Goal: Entertainment & Leisure: Consume media (video, audio)

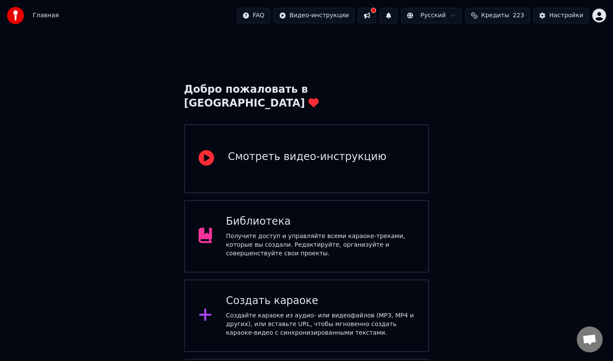
click at [279, 215] on div "Библиотека Получите доступ и управляйте всеми караоке-треками, которые вы созда…" at bounding box center [320, 236] width 189 height 43
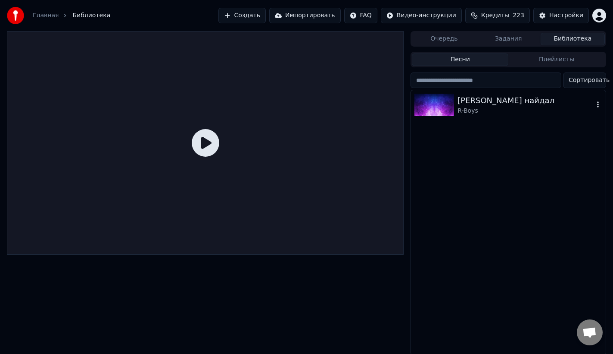
click at [463, 117] on div "Эжын найдал R-Boys" at bounding box center [508, 104] width 195 height 29
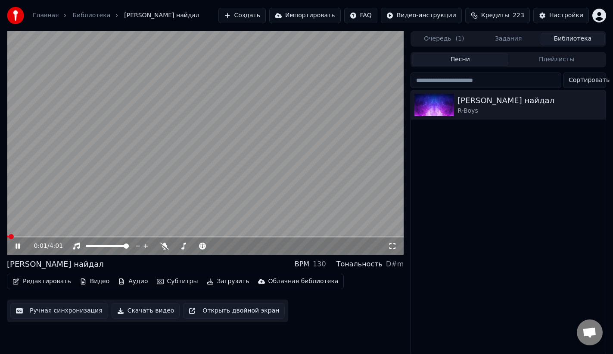
click at [243, 174] on video at bounding box center [205, 142] width 397 height 223
click at [161, 279] on button "Субтитры" at bounding box center [177, 281] width 48 height 12
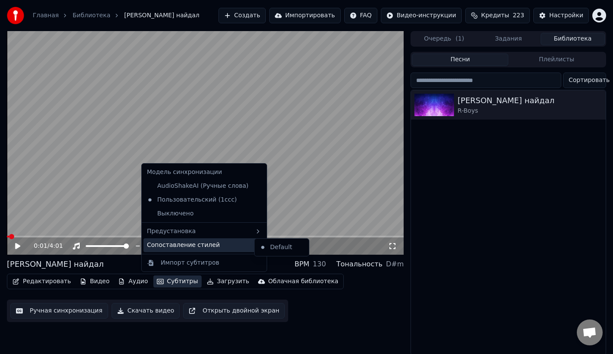
click at [185, 247] on div "Сопоставление стилей" at bounding box center [205, 245] width 122 height 14
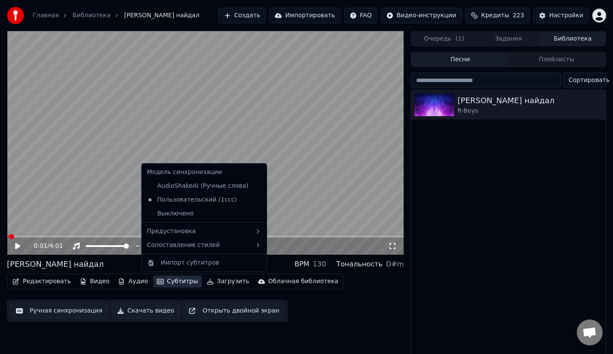
click at [602, 13] on html "Главная Библиотека Эжын найдал Создать Импортировать FAQ Видео-инструкции Креди…" at bounding box center [306, 177] width 613 height 354
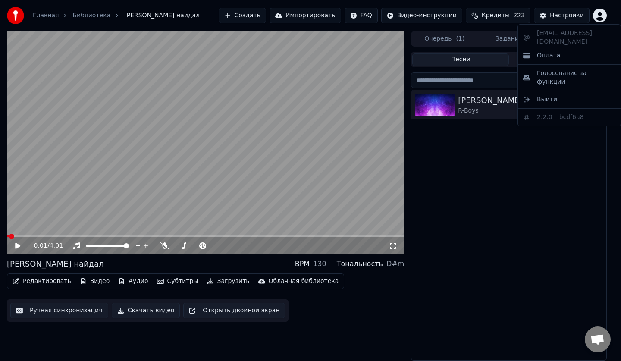
click at [598, 15] on html "Главная Библиотека Эжын найдал Создать Импортировать FAQ Видео-инструкции Креди…" at bounding box center [310, 180] width 621 height 361
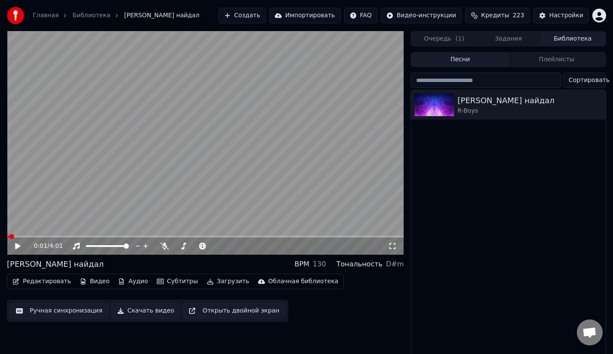
click at [601, 13] on html "Главная Библиотека Эжын найдал Создать Импортировать FAQ Видео-инструкции Креди…" at bounding box center [306, 177] width 613 height 354
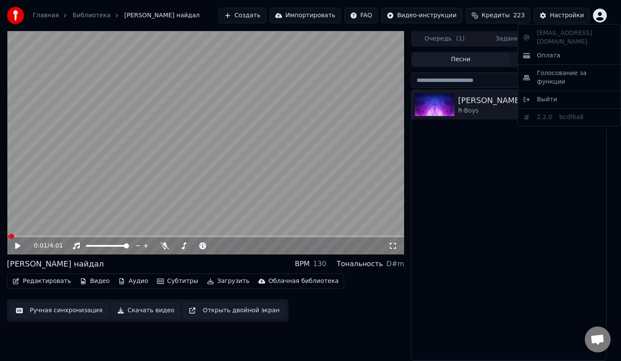
click at [597, 15] on html "Главная Библиотека Эжын найдал Создать Импортировать FAQ Видео-инструкции Креди…" at bounding box center [310, 180] width 621 height 361
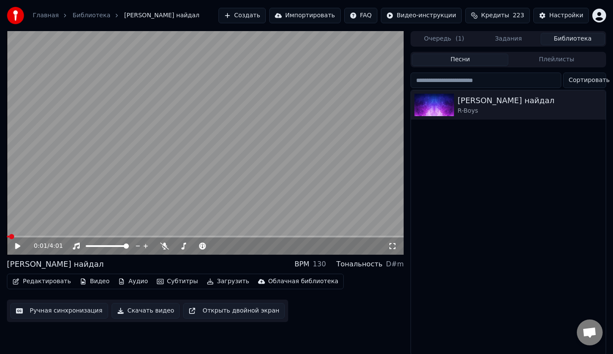
click at [597, 15] on html "Главная Библиотека Эжын найдал Создать Импортировать FAQ Видео-инструкции Креди…" at bounding box center [306, 177] width 613 height 354
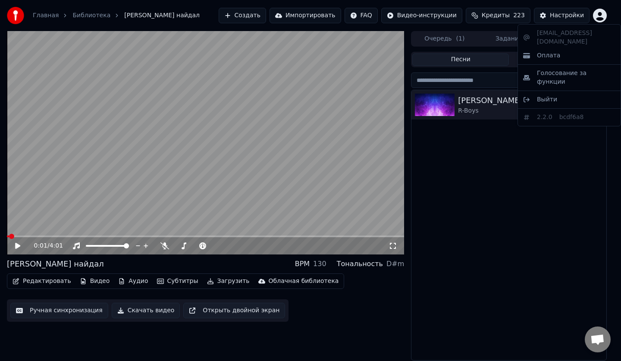
click at [603, 10] on html "Главная Библиотека Эжын найдал Создать Импортировать FAQ Видео-инструкции Креди…" at bounding box center [310, 180] width 621 height 361
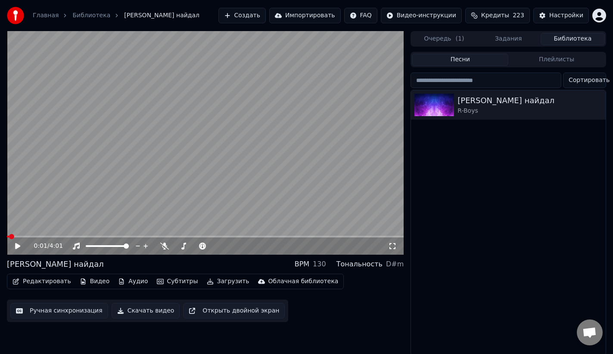
click at [603, 10] on html "Главная Библиотека Эжын найдал Создать Импортировать FAQ Видео-инструкции Креди…" at bounding box center [306, 177] width 613 height 354
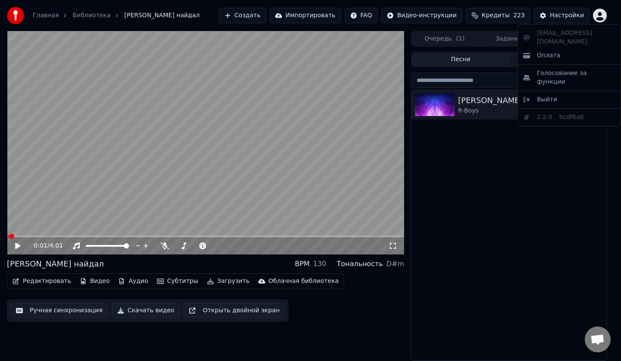
click at [560, 10] on html "Главная Библиотека Эжын найдал Создать Импортировать FAQ Видео-инструкции Креди…" at bounding box center [310, 180] width 621 height 361
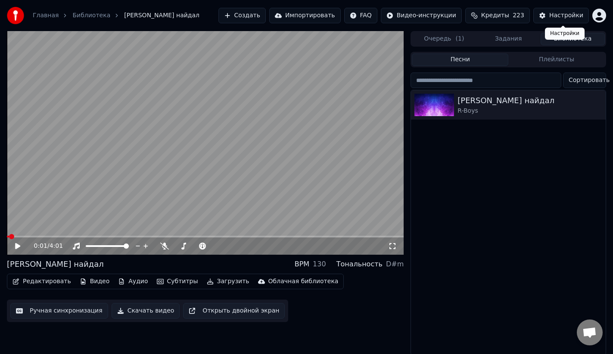
click at [556, 13] on div "Настройки" at bounding box center [567, 15] width 34 height 9
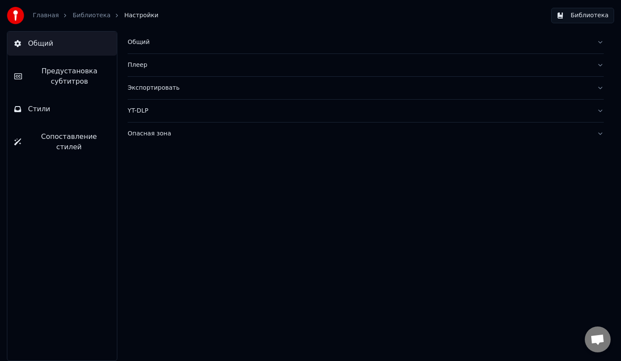
click at [63, 106] on button "Стили" at bounding box center [62, 109] width 110 height 24
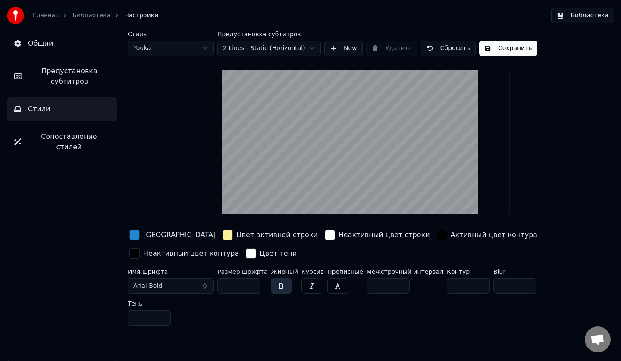
click at [321, 140] on video at bounding box center [366, 142] width 288 height 144
click at [320, 139] on video at bounding box center [366, 142] width 288 height 144
click at [320, 138] on video at bounding box center [366, 142] width 288 height 144
click at [319, 140] on video at bounding box center [366, 142] width 288 height 144
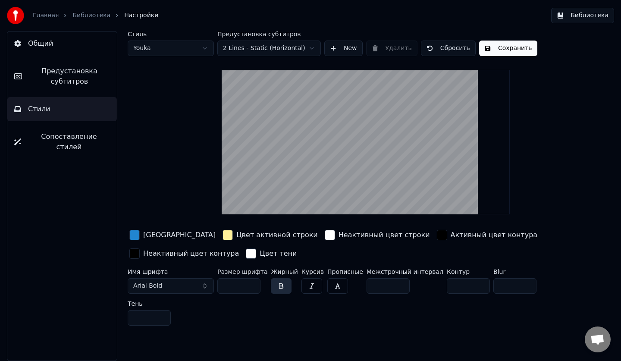
click at [319, 131] on video at bounding box center [366, 142] width 288 height 144
click at [353, 48] on button "New" at bounding box center [343, 49] width 38 height 16
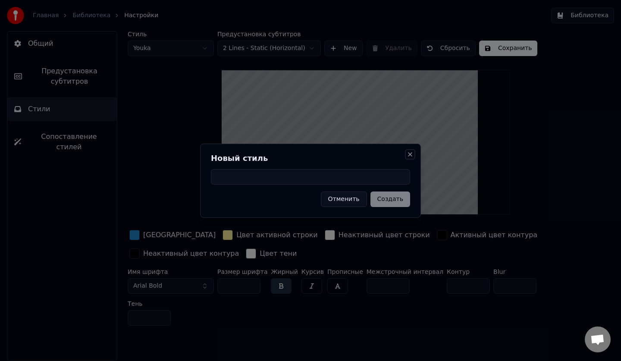
click at [412, 155] on button "Close" at bounding box center [410, 154] width 7 height 7
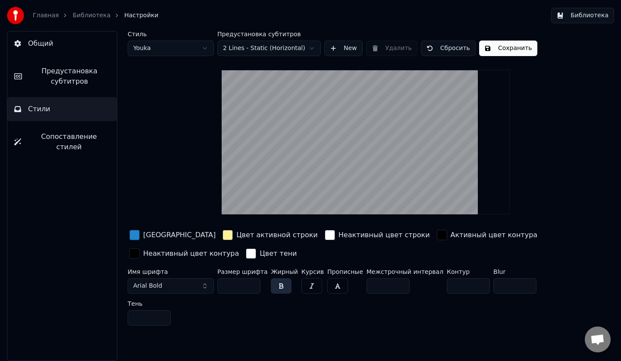
click at [565, 16] on button "Библиотека" at bounding box center [582, 16] width 63 height 16
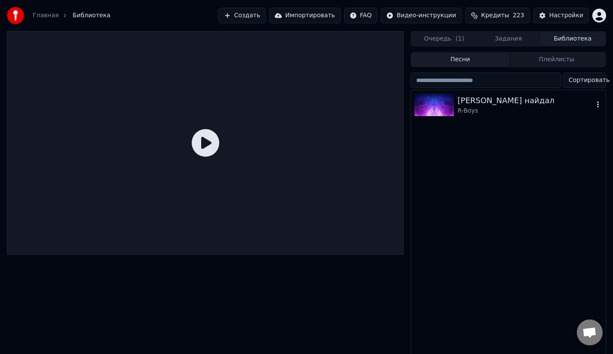
click at [453, 110] on img at bounding box center [435, 105] width 40 height 22
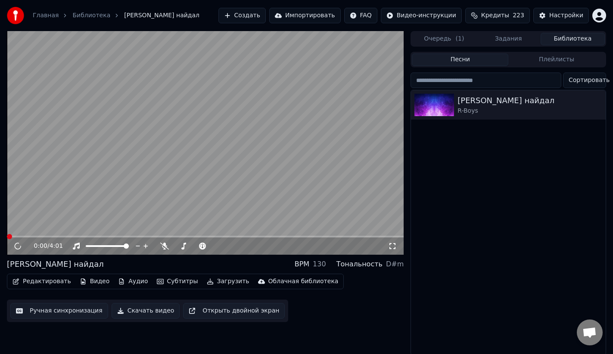
click at [163, 236] on span at bounding box center [205, 236] width 397 height 2
click at [184, 188] on video at bounding box center [205, 142] width 397 height 223
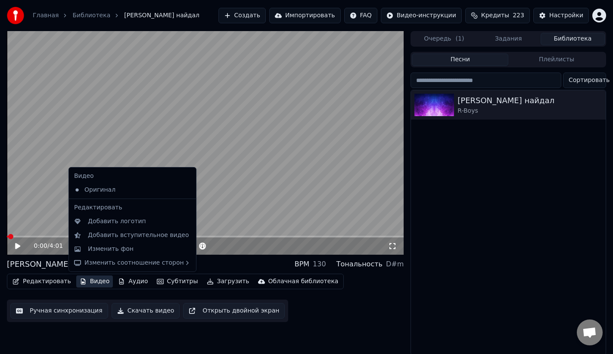
click at [94, 278] on button "Видео" at bounding box center [94, 281] width 37 height 12
click at [119, 246] on div "Изменить фон" at bounding box center [111, 248] width 46 height 9
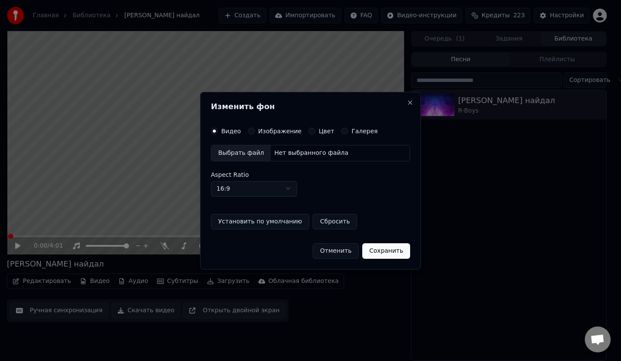
click at [287, 129] on label "Изображение" at bounding box center [280, 131] width 44 height 6
click at [255, 129] on button "Изображение" at bounding box center [251, 131] width 7 height 7
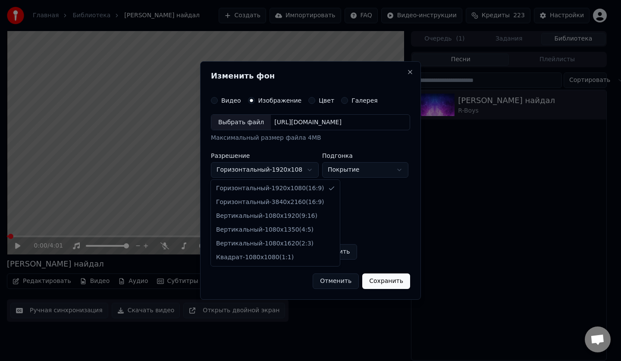
click at [287, 173] on body "**********" at bounding box center [306, 180] width 613 height 361
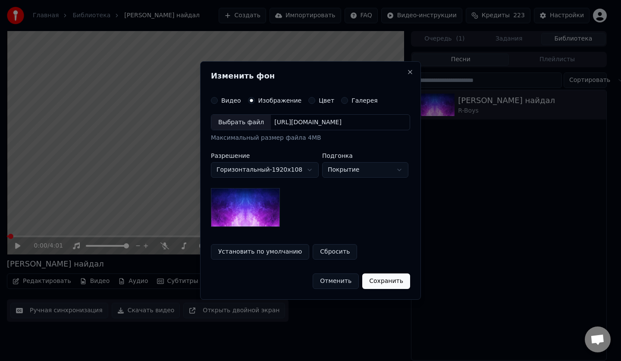
click at [371, 195] on body "**********" at bounding box center [306, 180] width 613 height 361
click at [227, 97] on label "Видео" at bounding box center [231, 100] width 20 height 6
click at [218, 97] on button "Видео" at bounding box center [214, 100] width 7 height 7
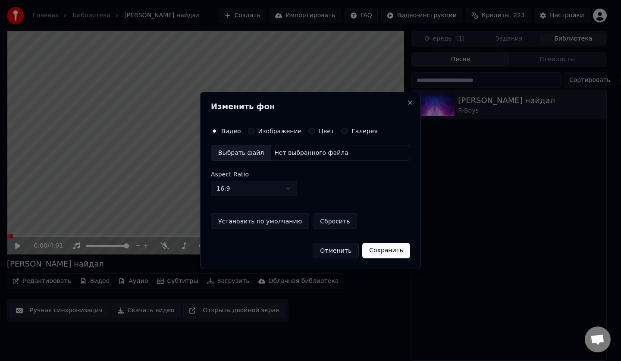
click at [255, 147] on div "Выбрать файл" at bounding box center [240, 153] width 59 height 16
click at [413, 103] on button "Close" at bounding box center [410, 102] width 7 height 7
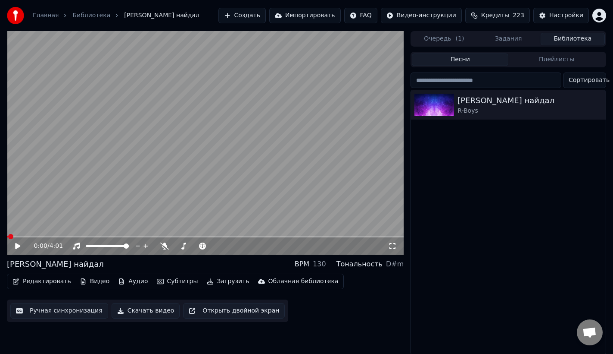
click at [91, 284] on button "Видео" at bounding box center [94, 281] width 37 height 12
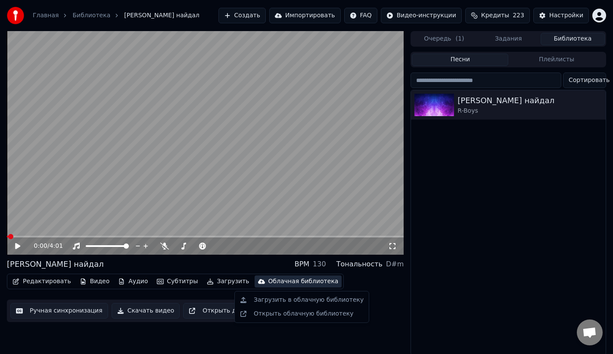
click at [595, 14] on html "Главная Библиотека Эжын найдал Создать Импортировать FAQ Видео-инструкции Креди…" at bounding box center [306, 177] width 613 height 354
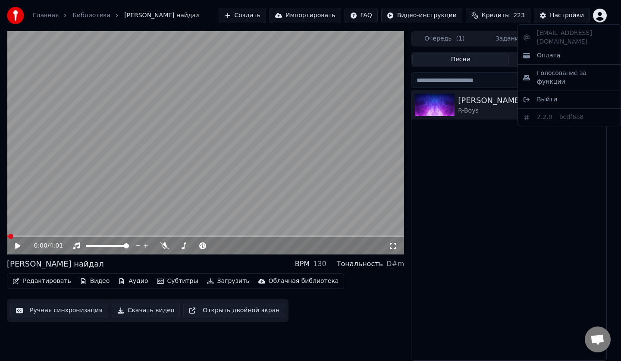
click at [584, 16] on html "Главная Библиотека Эжын найдал Создать Импортировать FAQ Видео-инструкции Креди…" at bounding box center [310, 180] width 621 height 361
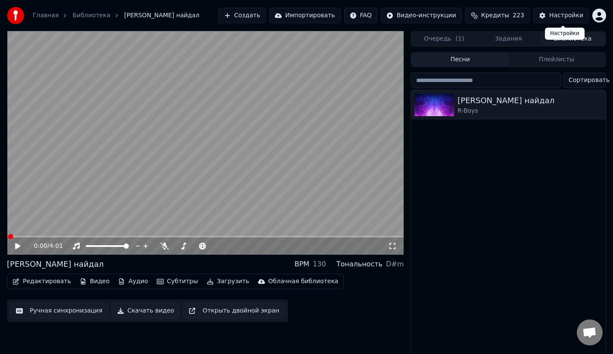
click at [581, 16] on div "Настройки" at bounding box center [567, 15] width 34 height 9
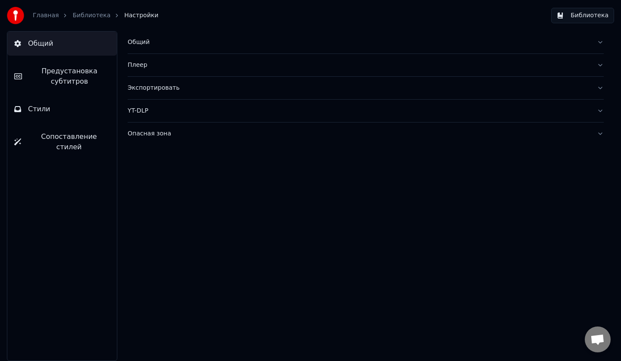
click at [67, 67] on span "Предустановка субтитров" at bounding box center [69, 76] width 81 height 21
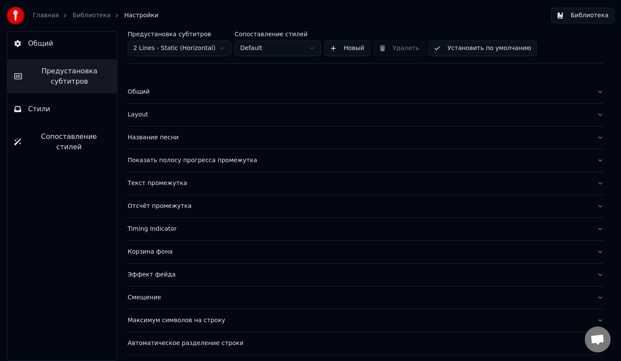
click at [70, 109] on button "Стили" at bounding box center [62, 109] width 110 height 24
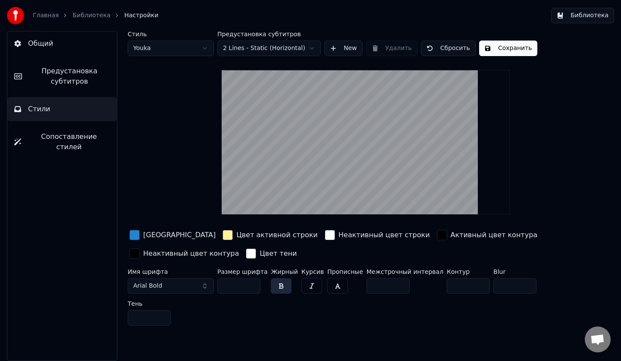
click at [75, 131] on span "Сопоставление стилей" at bounding box center [69, 141] width 82 height 21
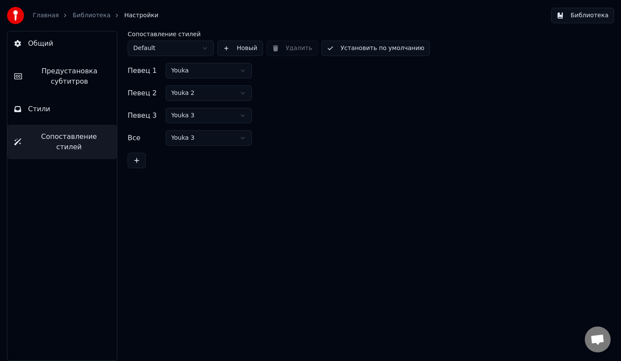
click at [84, 116] on button "Стили" at bounding box center [62, 109] width 110 height 24
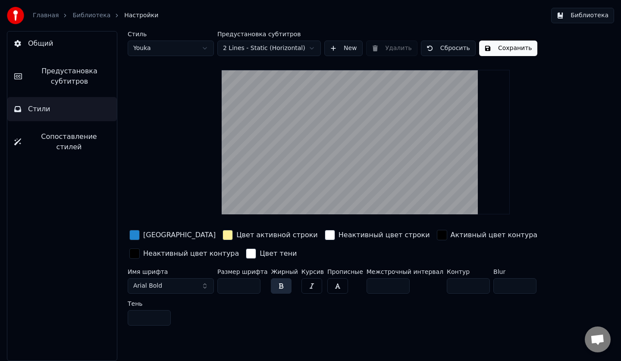
click at [66, 45] on button "Общий" at bounding box center [62, 43] width 110 height 24
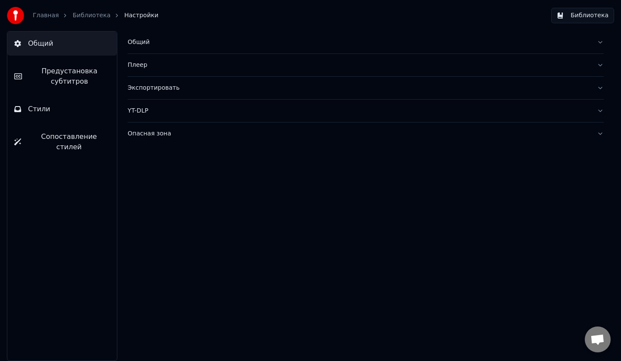
click at [144, 46] on div "Общий" at bounding box center [359, 42] width 462 height 9
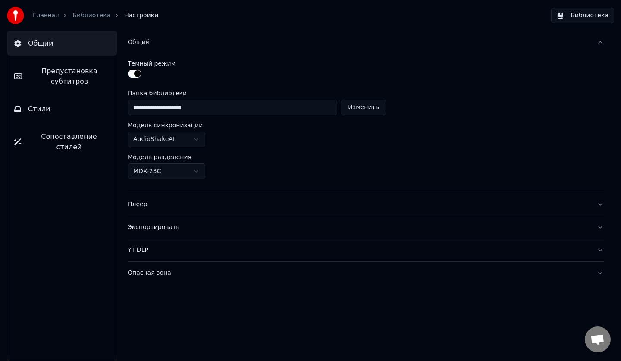
click at [572, 13] on button "Библиотека" at bounding box center [582, 16] width 63 height 16
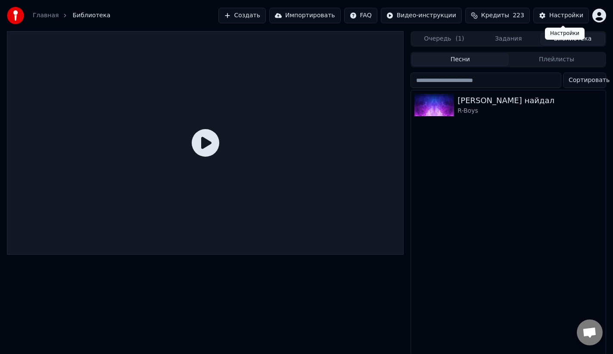
click at [560, 20] on button "Настройки" at bounding box center [562, 16] width 56 height 16
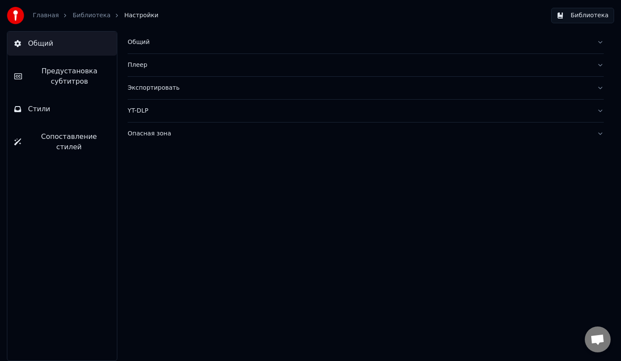
click at [79, 32] on button "Общий" at bounding box center [62, 43] width 110 height 24
click at [81, 64] on button "Предустановка субтитров" at bounding box center [62, 76] width 110 height 34
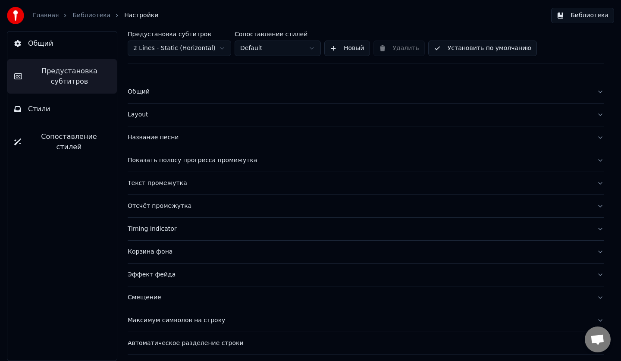
click at [87, 46] on button "Общий" at bounding box center [62, 43] width 110 height 24
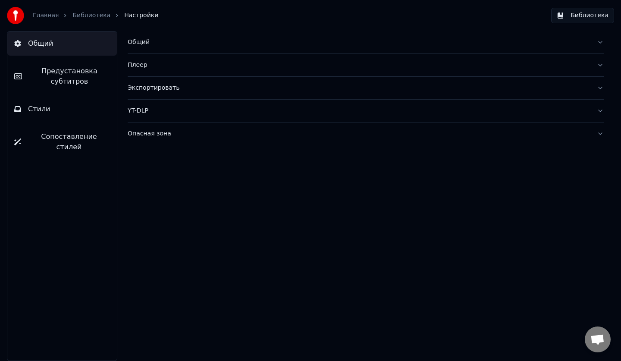
click at [149, 38] on button "Общий" at bounding box center [366, 42] width 476 height 22
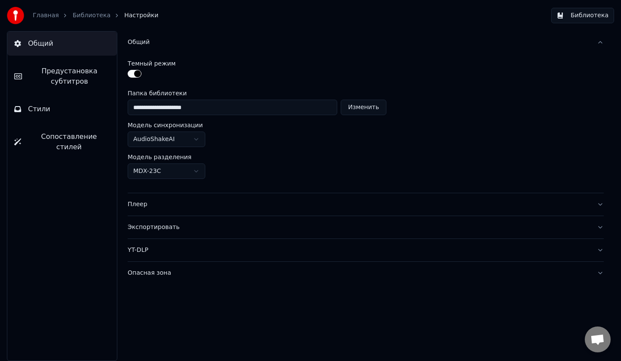
click at [199, 111] on input "**********" at bounding box center [233, 108] width 210 height 16
click at [210, 105] on input "**********" at bounding box center [233, 108] width 210 height 16
type input "**********"
click at [594, 13] on button "Библиотека" at bounding box center [582, 16] width 63 height 16
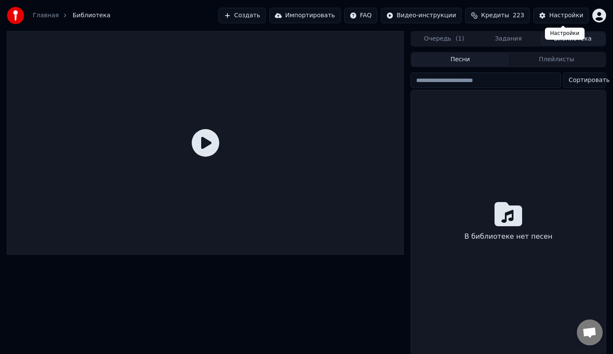
click at [566, 17] on div "Настройки" at bounding box center [567, 15] width 34 height 9
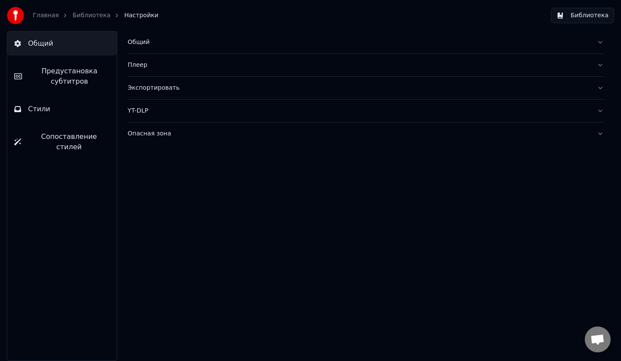
click at [142, 41] on div "Общий" at bounding box center [359, 42] width 462 height 9
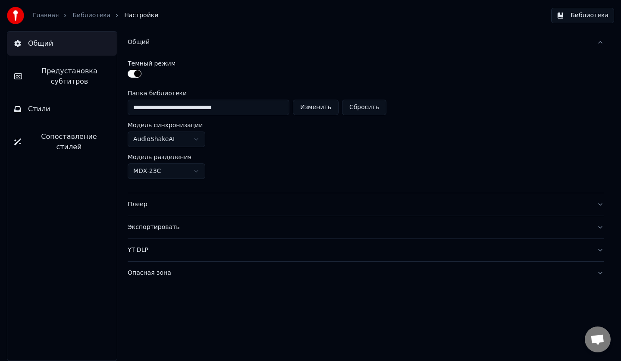
click at [605, 21] on button "Библиотека" at bounding box center [582, 16] width 63 height 16
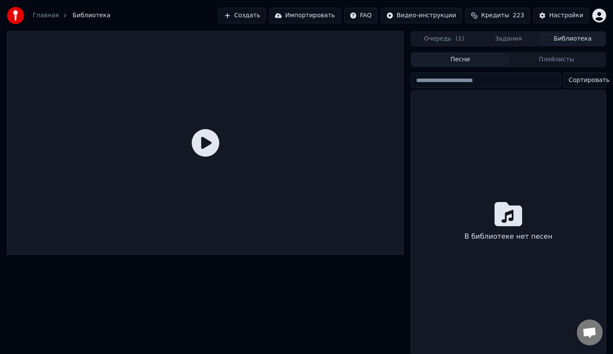
click at [517, 43] on button "Задания" at bounding box center [509, 39] width 64 height 13
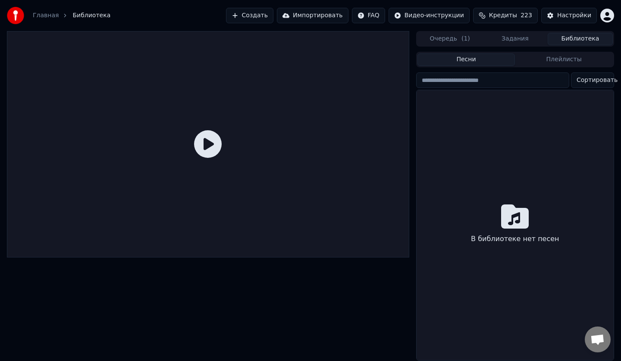
click at [555, 41] on button "Библиотека" at bounding box center [580, 39] width 65 height 13
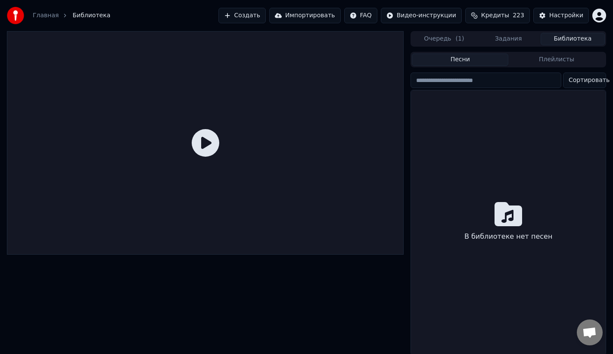
click at [519, 84] on input "search" at bounding box center [486, 80] width 151 height 16
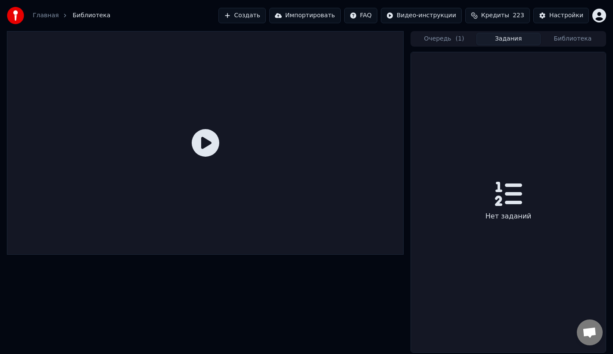
click at [507, 38] on button "Задания" at bounding box center [509, 39] width 64 height 13
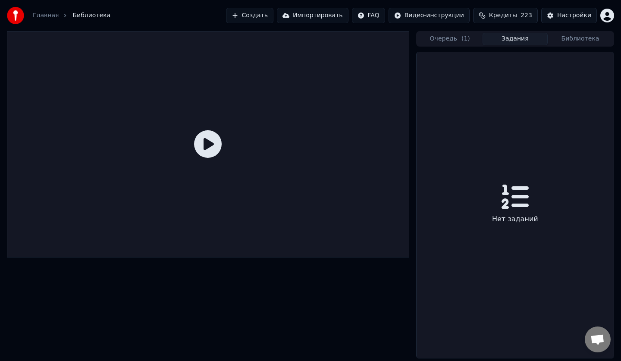
click at [461, 45] on div "Очередь ( 1 ) Задания Библиотека" at bounding box center [515, 39] width 198 height 16
click at [459, 40] on button "Очередь ( 1 )" at bounding box center [449, 39] width 65 height 13
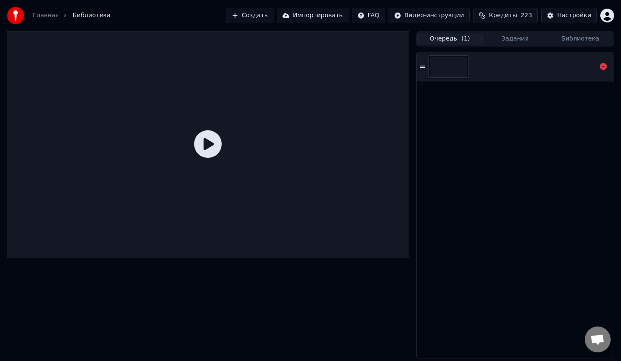
click at [479, 75] on div at bounding box center [514, 66] width 197 height 29
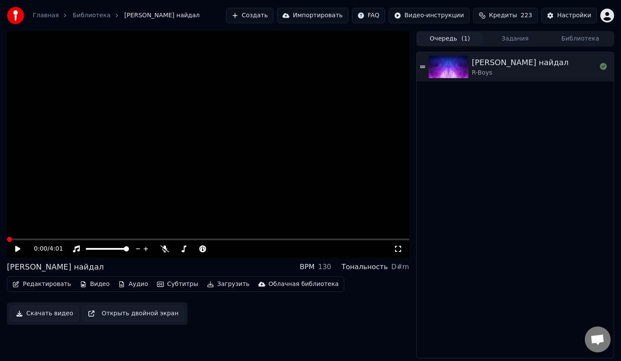
click at [548, 240] on div "Эжын найдал R-Boys" at bounding box center [514, 205] width 197 height 306
click at [25, 239] on span at bounding box center [208, 239] width 402 height 2
click at [46, 241] on div "0:11 / 4:01" at bounding box center [208, 248] width 402 height 17
click at [47, 241] on div "0:11 / 4:01" at bounding box center [208, 248] width 402 height 17
click at [51, 239] on span at bounding box center [208, 239] width 402 height 2
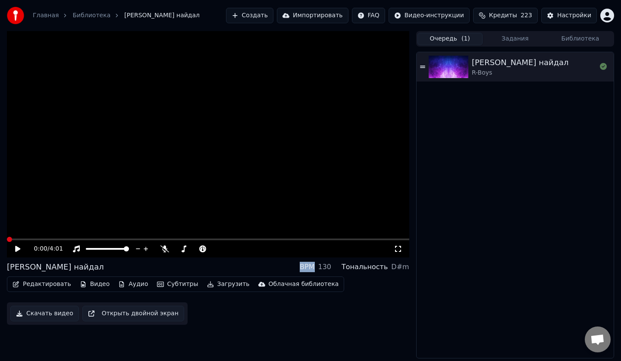
click at [7, 242] on span at bounding box center [9, 239] width 5 height 5
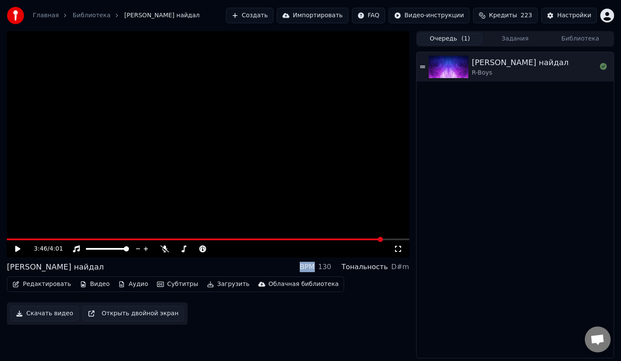
click at [383, 239] on span at bounding box center [208, 239] width 402 height 2
